Goal: Task Accomplishment & Management: Manage account settings

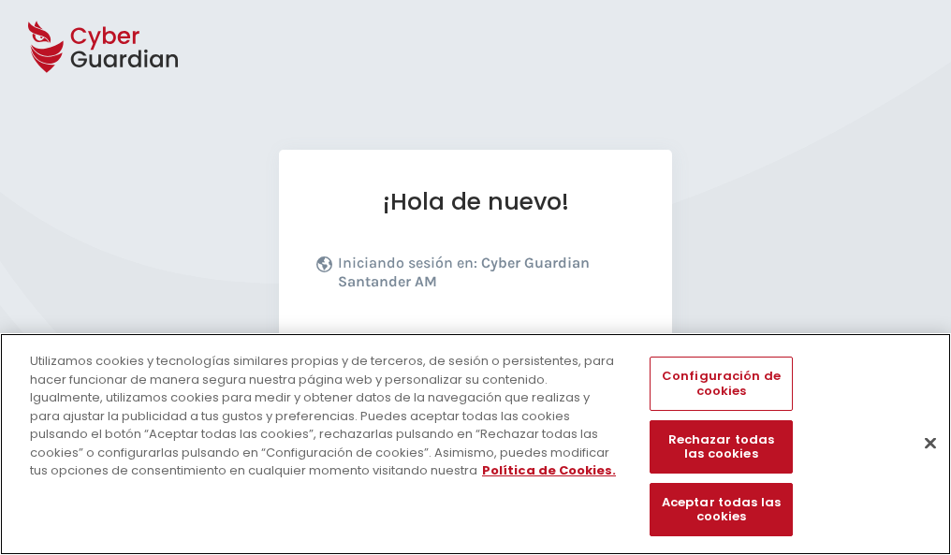
scroll to position [229, 0]
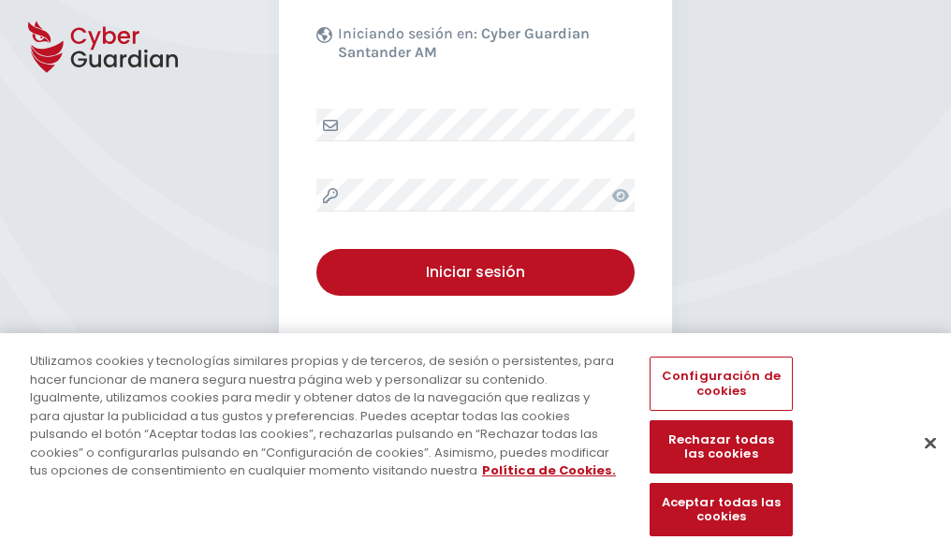
click at [921, 462] on button "Cerrar" at bounding box center [929, 442] width 41 height 41
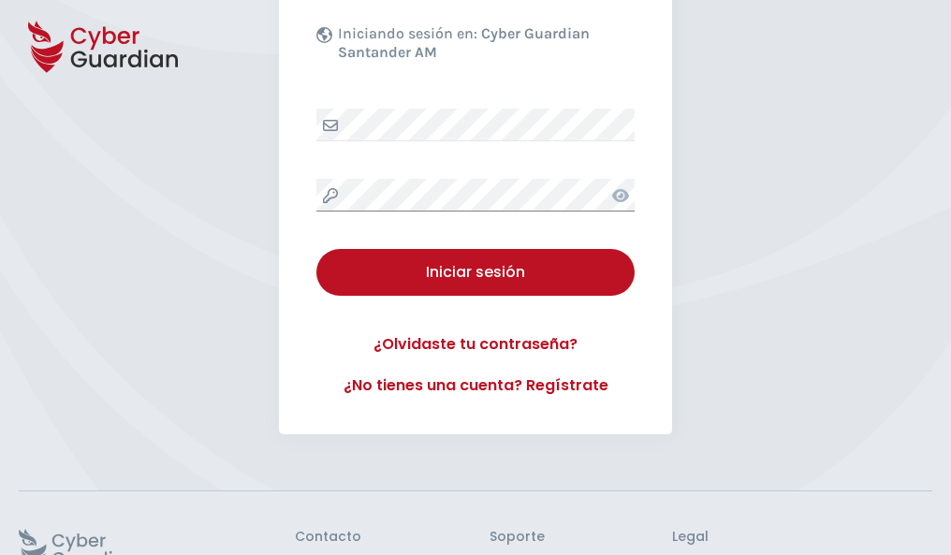
scroll to position [364, 0]
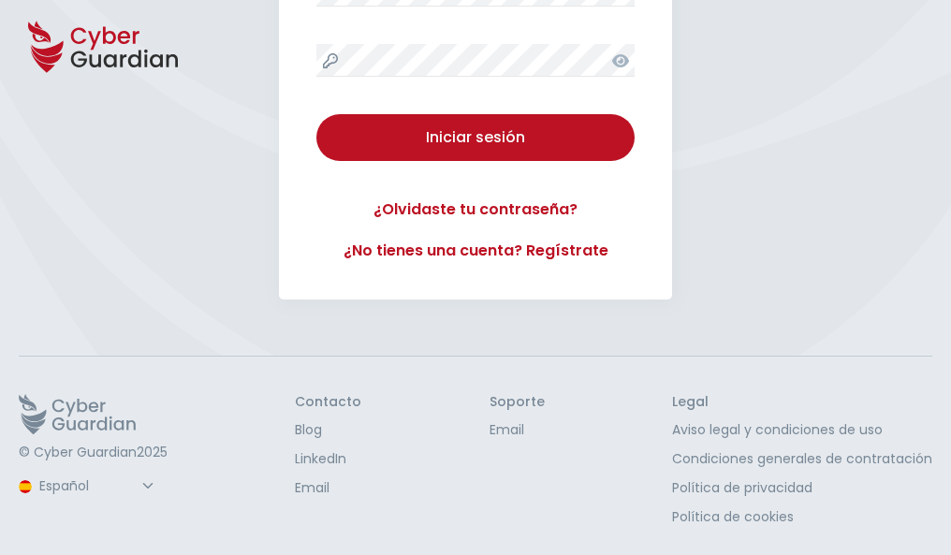
click at [316, 114] on button "Iniciar sesión" at bounding box center [475, 137] width 318 height 47
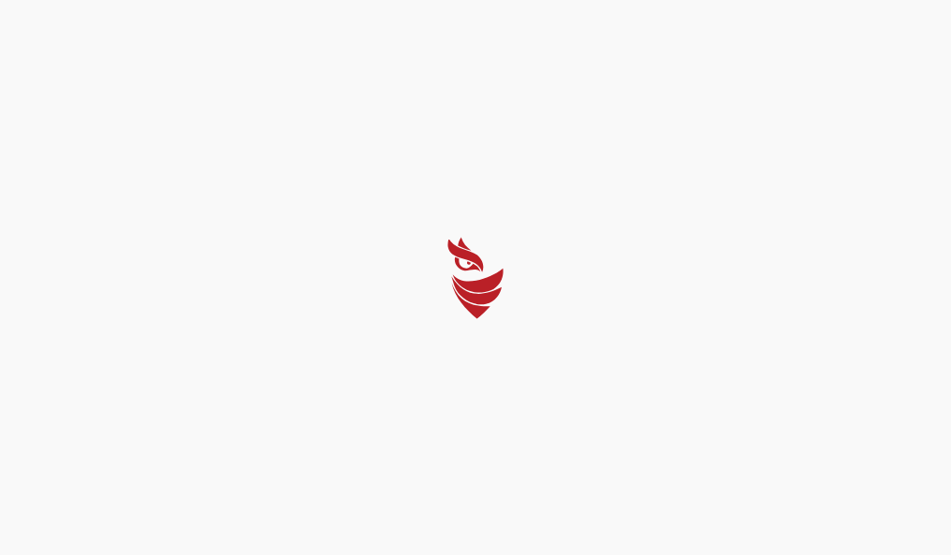
scroll to position [0, 0]
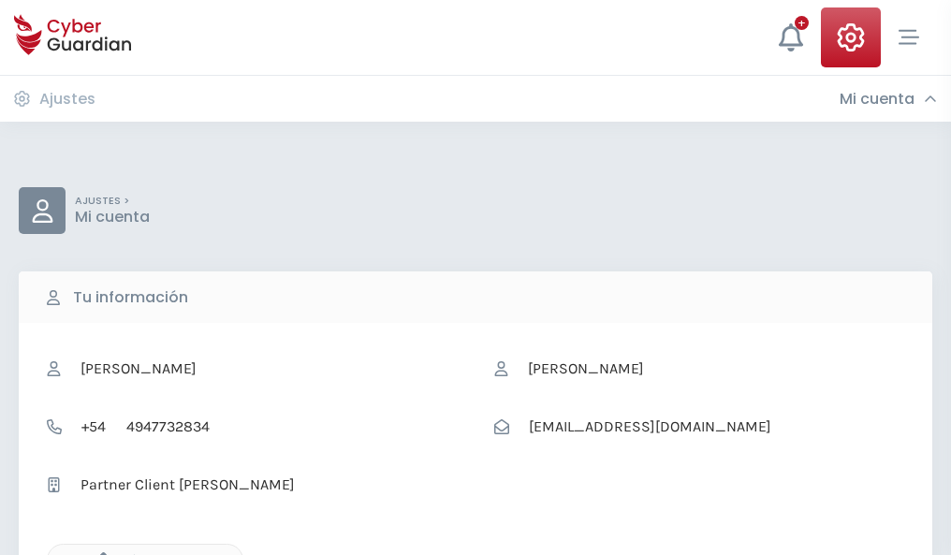
click at [98, 553] on icon "button" at bounding box center [99, 560] width 16 height 16
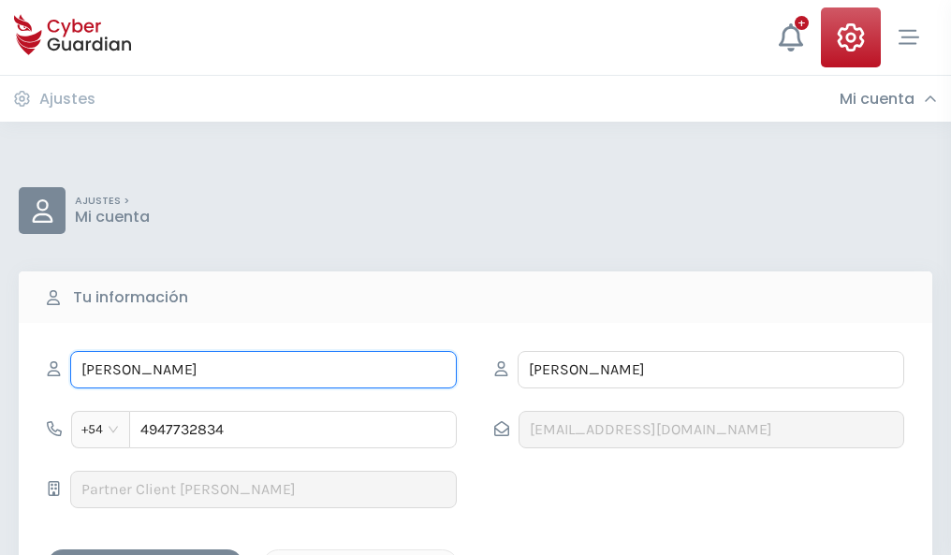
click at [263, 370] on input "ANITA" at bounding box center [263, 369] width 386 height 37
type input "A"
type input "Rogelio"
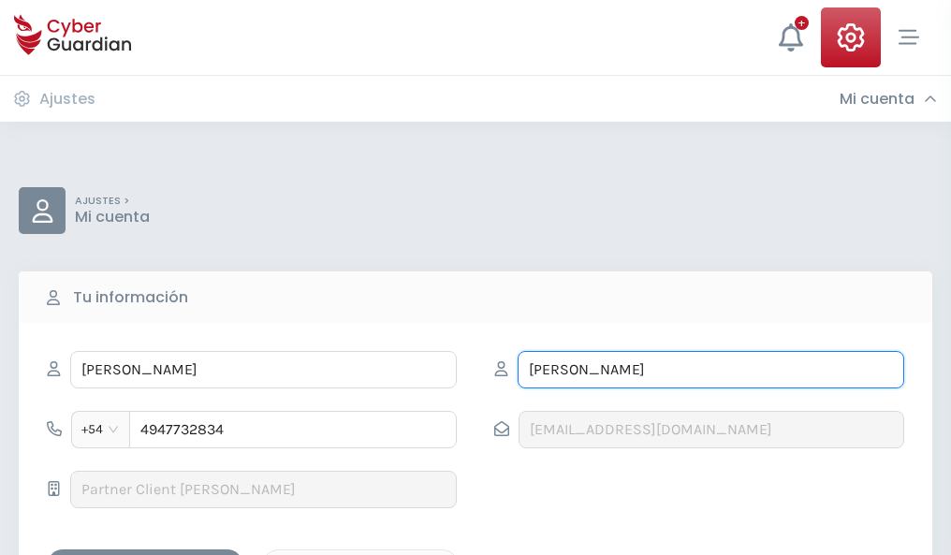
click at [710, 370] on input "UGARTE" at bounding box center [710, 369] width 386 height 37
type input "U"
type input "Lerma"
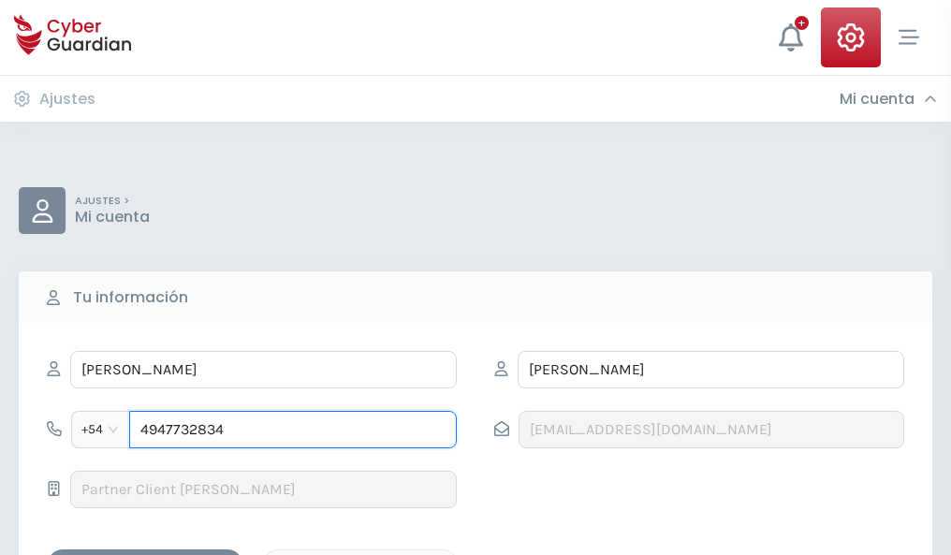
click at [293, 429] on input "4947732834" at bounding box center [292, 429] width 327 height 37
type input "4"
type input "4942621833"
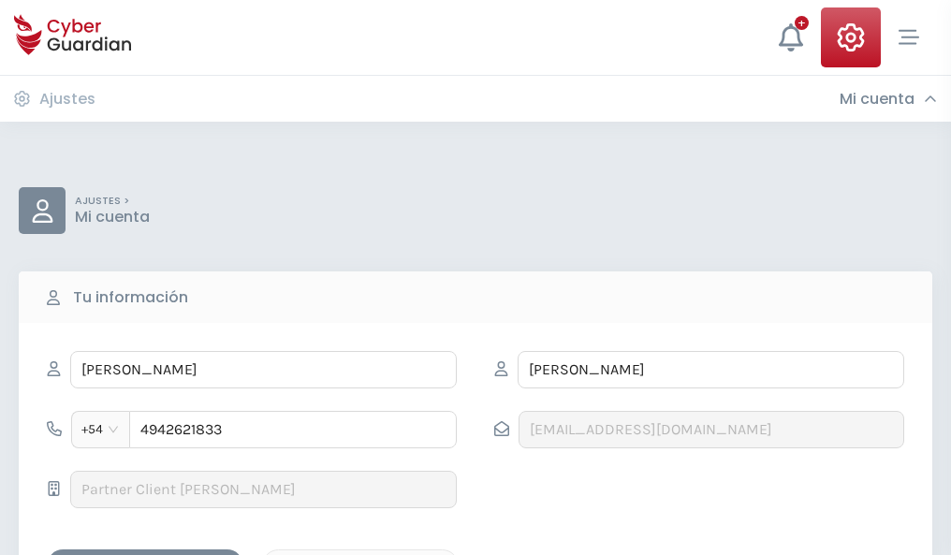
click at [145, 554] on div "Guardar cambios" at bounding box center [145, 565] width 168 height 23
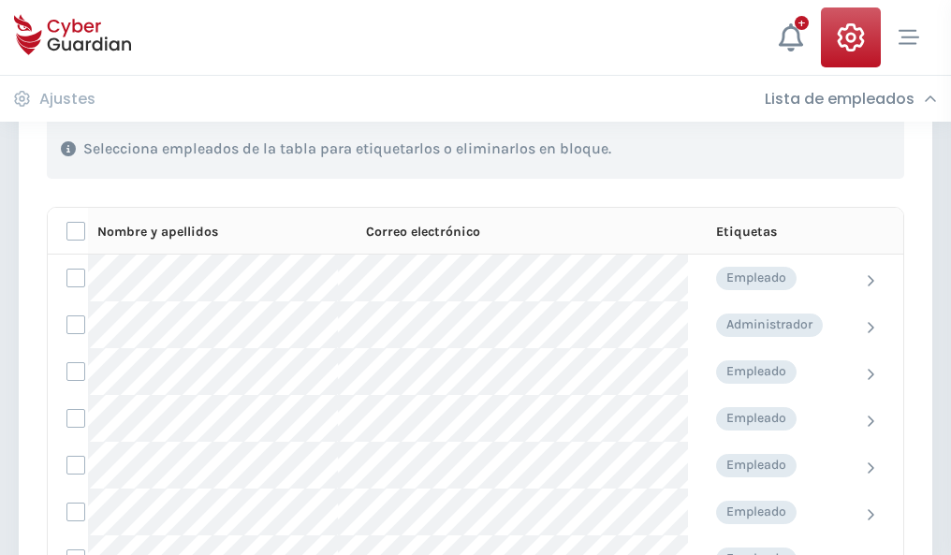
scroll to position [801, 0]
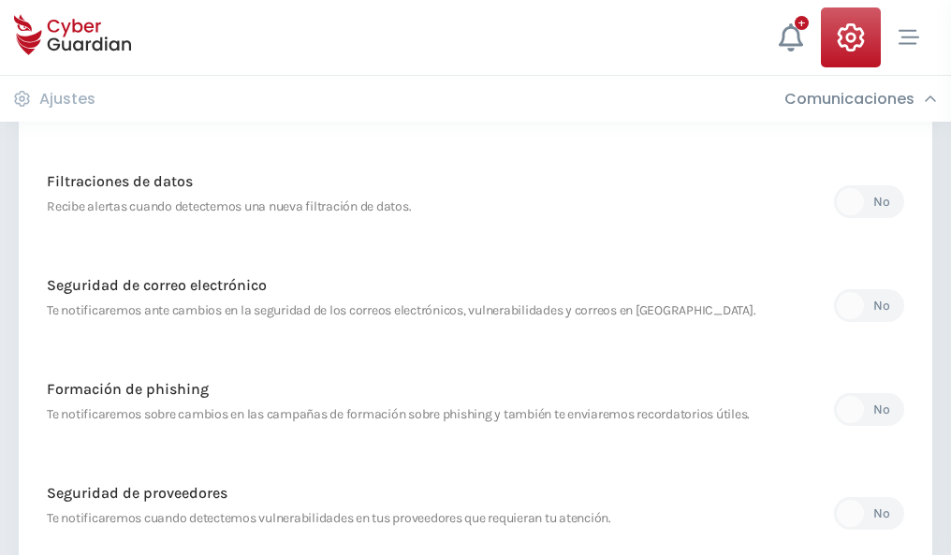
scroll to position [985, 0]
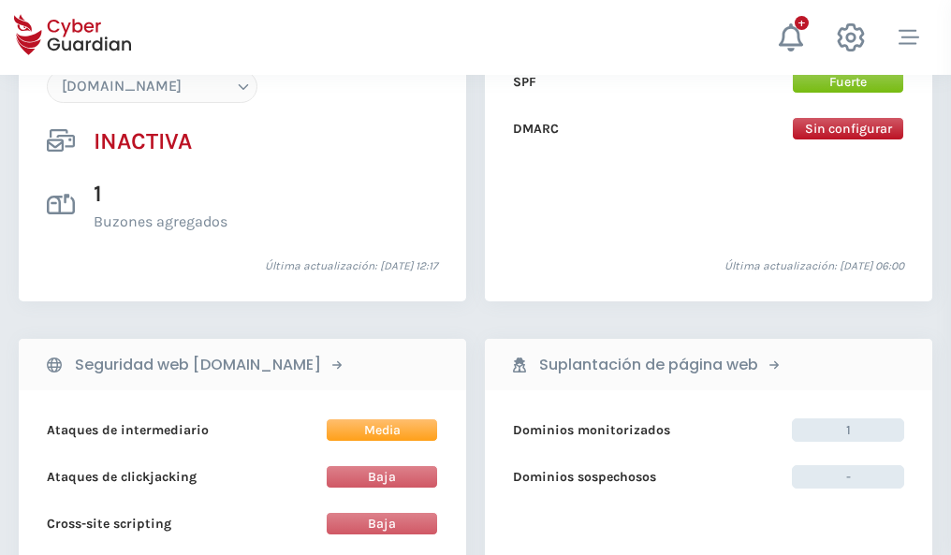
scroll to position [1761, 0]
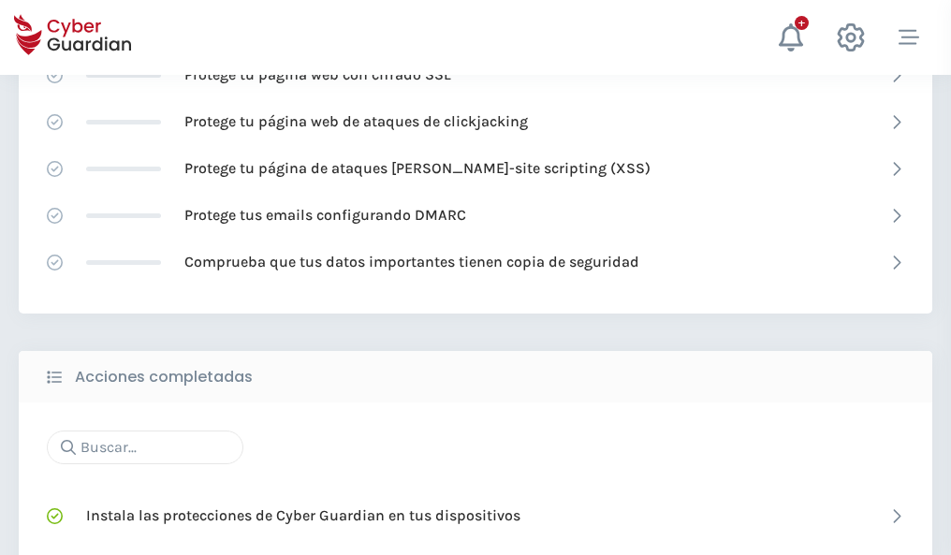
scroll to position [1246, 0]
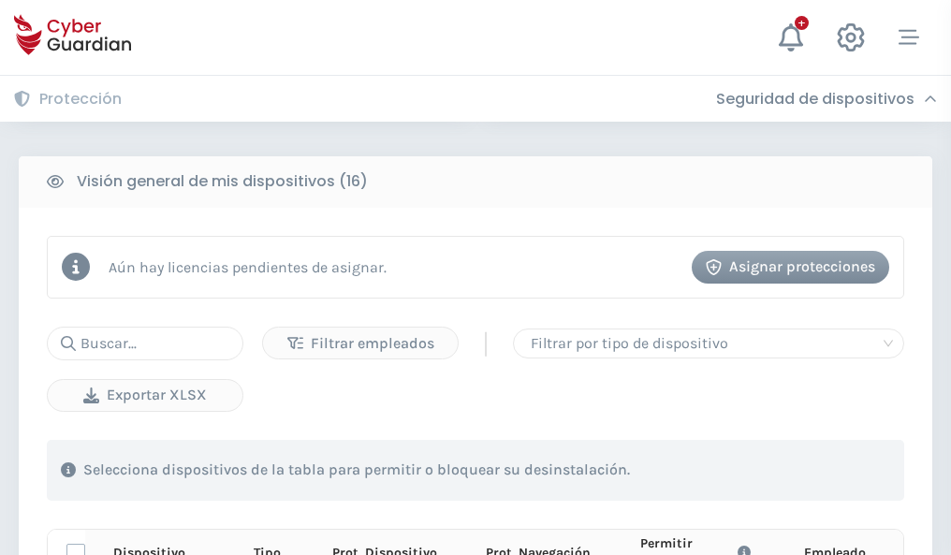
scroll to position [1653, 0]
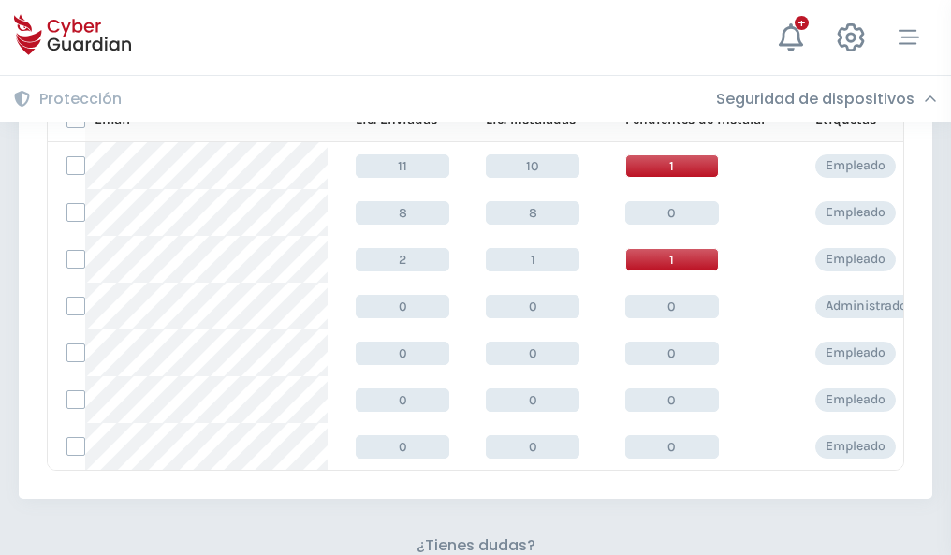
scroll to position [821, 0]
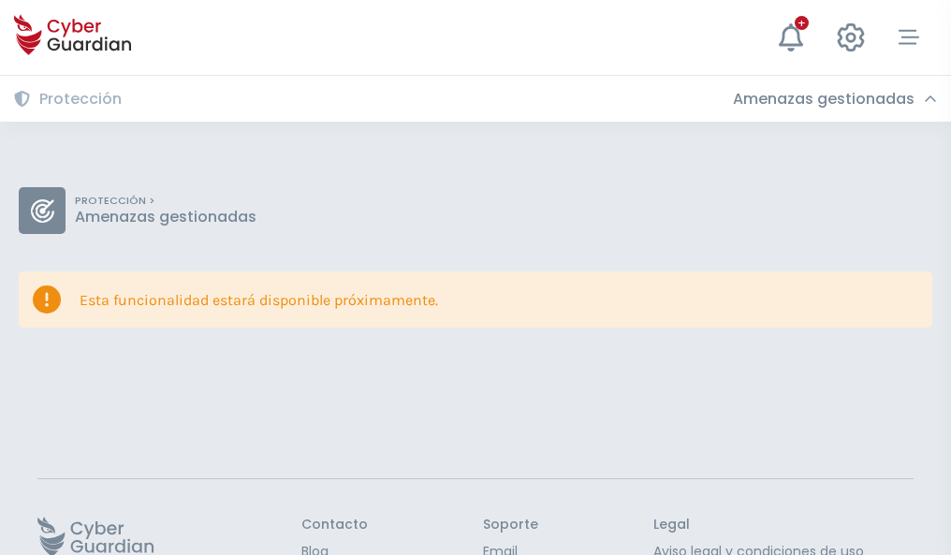
scroll to position [122, 0]
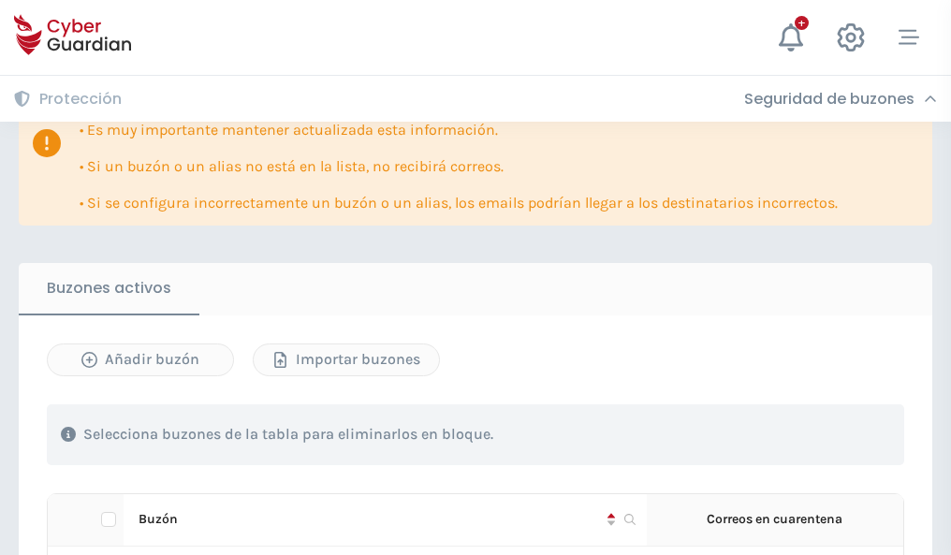
scroll to position [1099, 0]
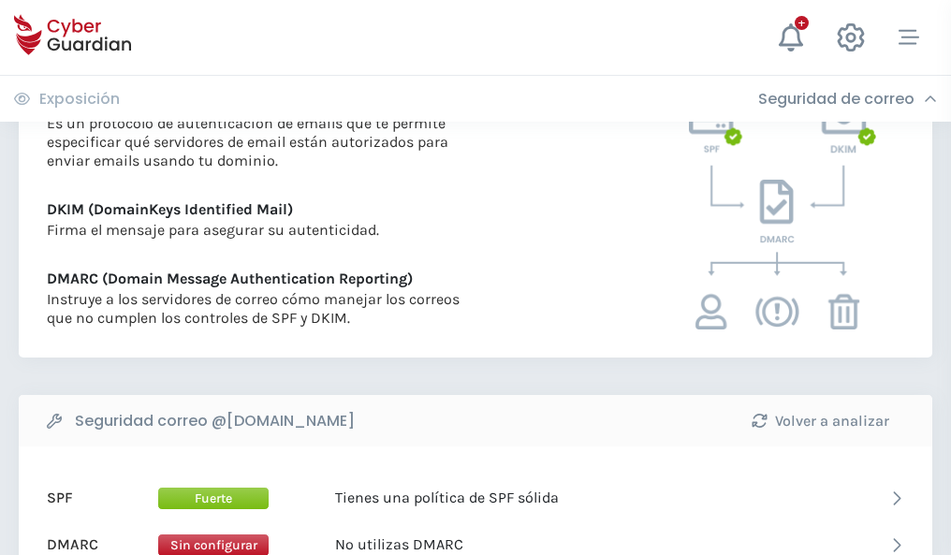
scroll to position [1009, 0]
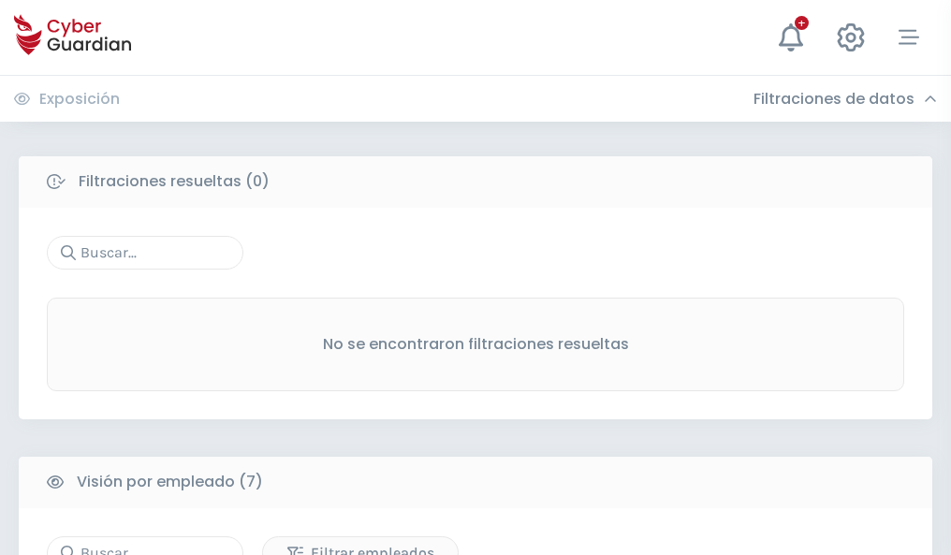
scroll to position [1547, 0]
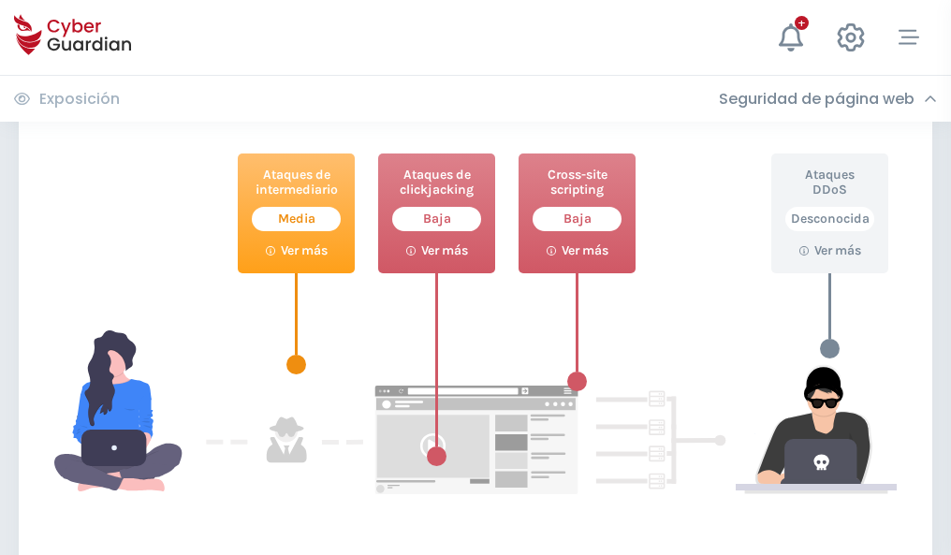
scroll to position [1019, 0]
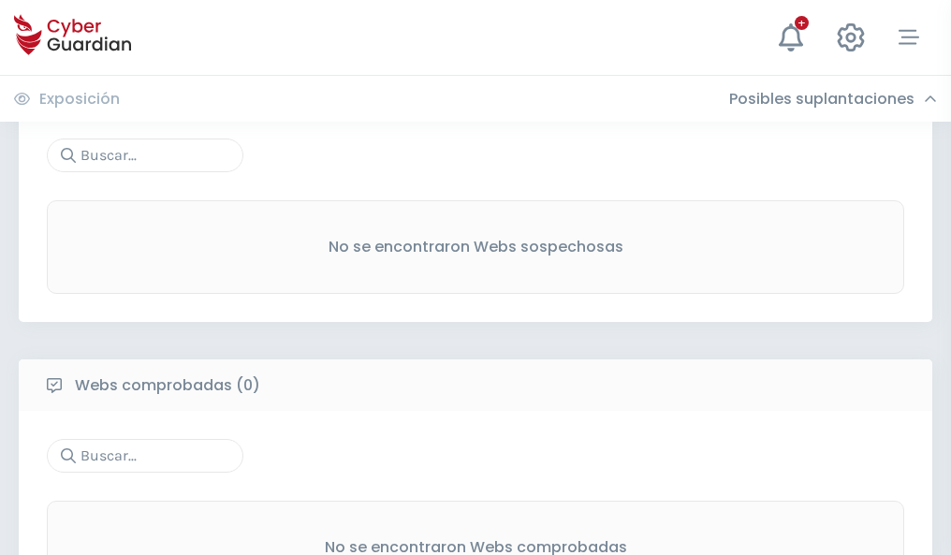
scroll to position [979, 0]
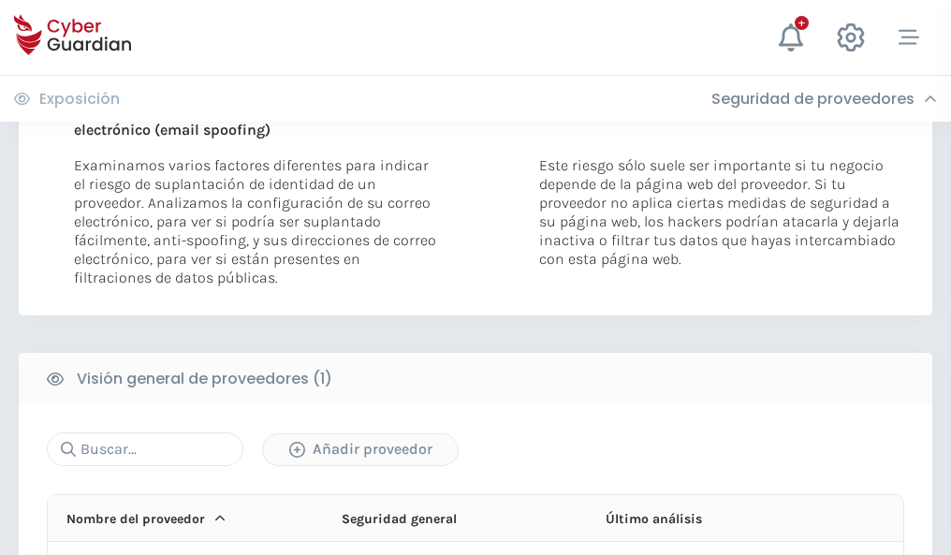
scroll to position [972, 0]
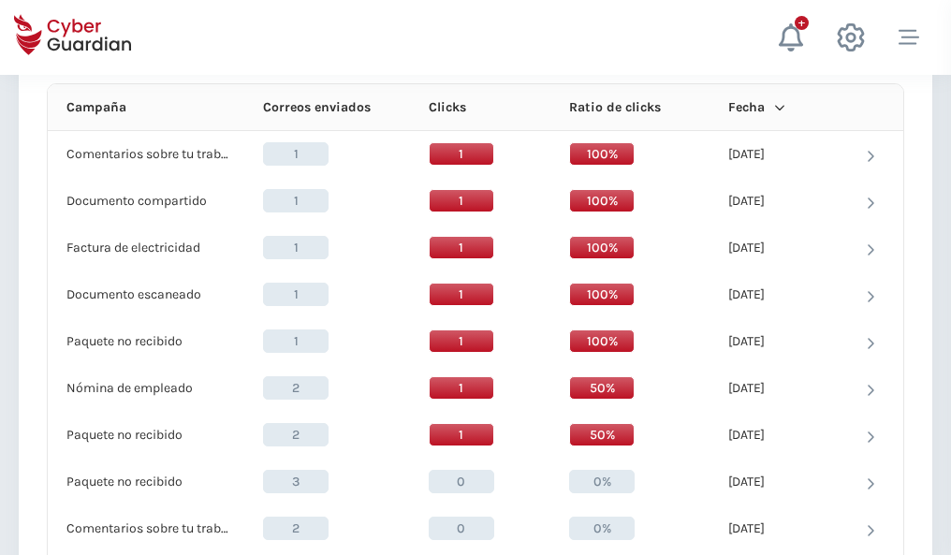
scroll to position [1677, 0]
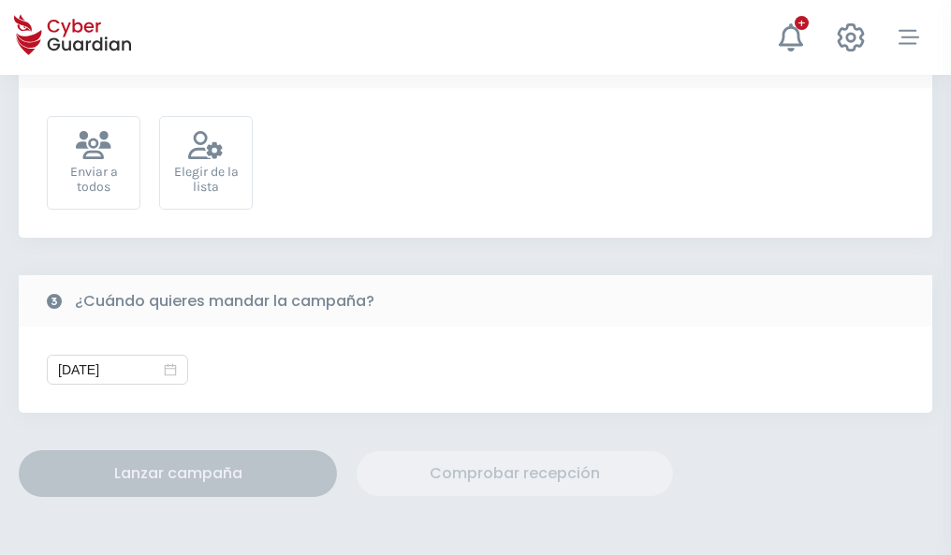
scroll to position [685, 0]
